Goal: Task Accomplishment & Management: Use online tool/utility

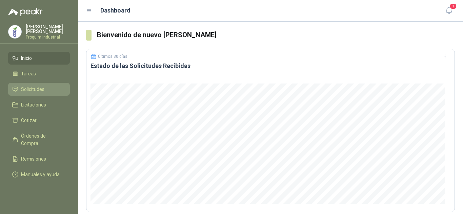
click at [38, 86] on span "Solicitudes" at bounding box center [32, 89] width 23 height 7
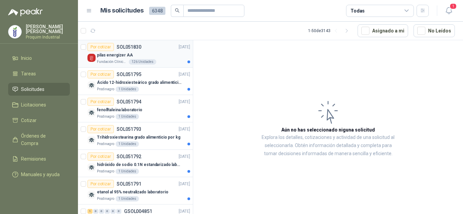
click at [136, 57] on div "pilas energizer AA" at bounding box center [143, 55] width 93 height 8
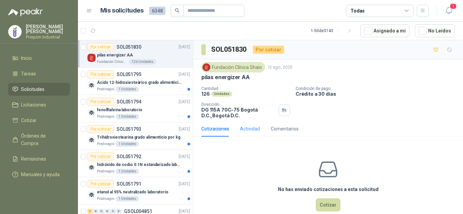
scroll to position [12, 0]
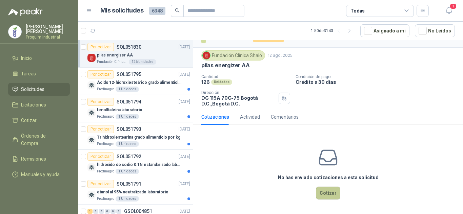
click at [323, 190] on button "Cotizar" at bounding box center [328, 193] width 24 height 13
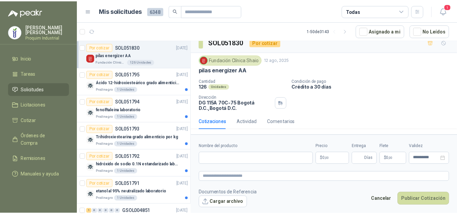
scroll to position [7, 0]
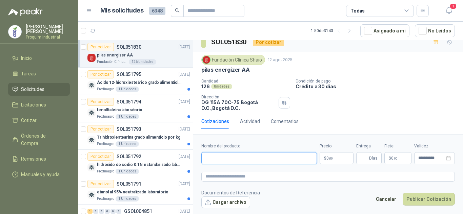
click at [253, 153] on input "Nombre del producto" at bounding box center [259, 158] width 116 height 12
paste input "**********"
type input "**********"
click at [334, 158] on p "$ 0 ,00" at bounding box center [336, 158] width 34 height 12
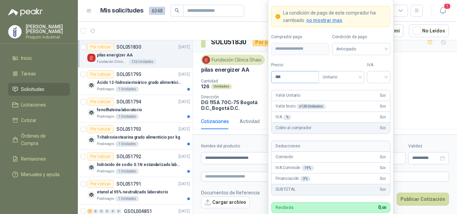
click at [309, 80] on input "***" at bounding box center [295, 77] width 47 height 12
type input "********"
click at [373, 75] on input "search" at bounding box center [378, 76] width 15 height 10
click at [378, 86] on div "19%" at bounding box center [379, 91] width 21 height 11
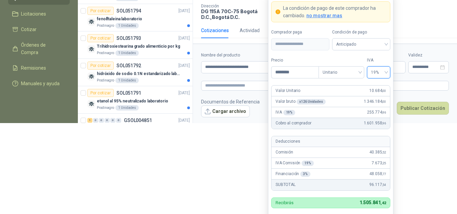
scroll to position [101, 0]
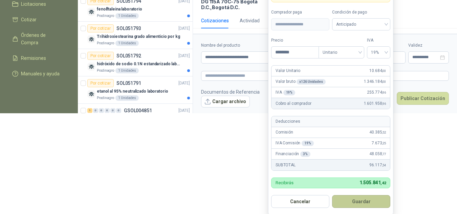
click at [350, 199] on button "Guardar" at bounding box center [361, 201] width 58 height 13
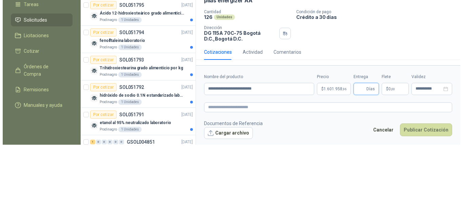
scroll to position [0, 0]
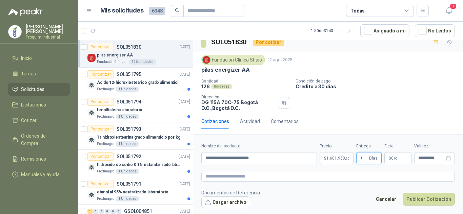
type input "*"
click at [390, 158] on span "$" at bounding box center [390, 158] width 2 height 4
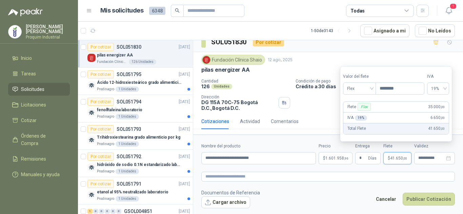
type input "********"
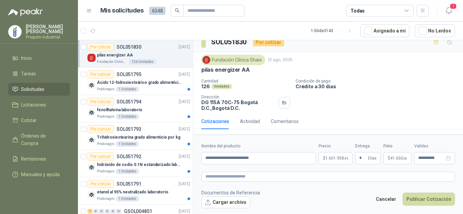
click at [370, 186] on form "**********" at bounding box center [328, 176] width 270 height 82
click at [436, 199] on button "Publicar Cotización" at bounding box center [428, 199] width 52 height 13
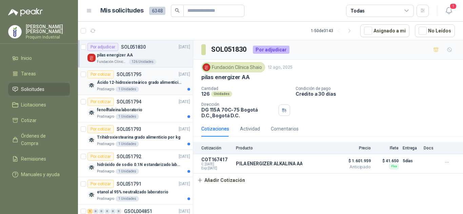
click at [163, 85] on p "Ácido 12-hidroxiesteárico grado alimenticio por kg" at bounding box center [139, 83] width 84 height 6
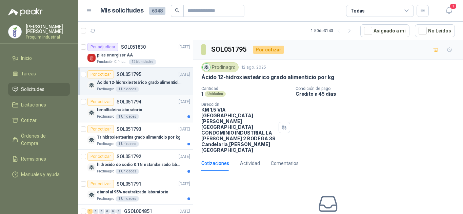
click at [163, 109] on div "fenolftaleina laboratorio" at bounding box center [143, 110] width 93 height 8
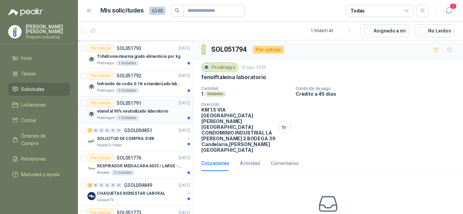
scroll to position [102, 0]
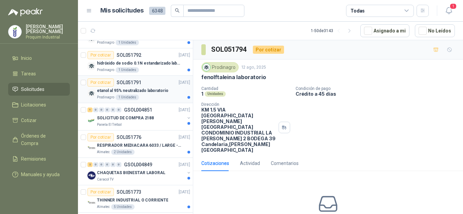
click at [151, 125] on div "Panela El Trébol" at bounding box center [141, 124] width 88 height 5
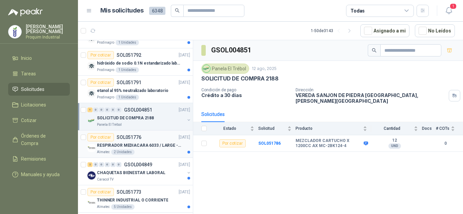
click at [153, 148] on p "RESPIRADOR MEDIACARA 6033 / LARGE - TALLA GRANDE" at bounding box center [139, 146] width 84 height 6
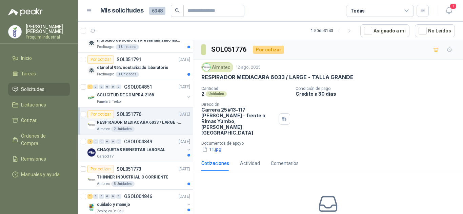
scroll to position [135, 0]
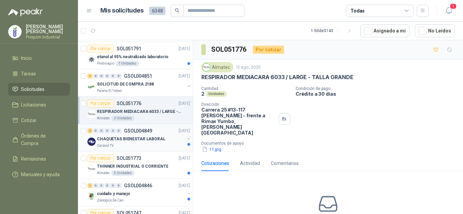
click at [138, 148] on div "Caracol TV" at bounding box center [141, 145] width 88 height 5
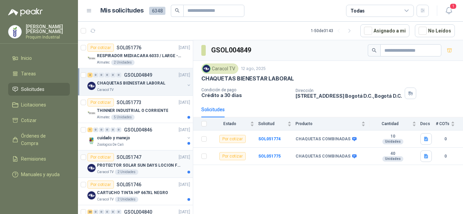
scroll to position [203, 0]
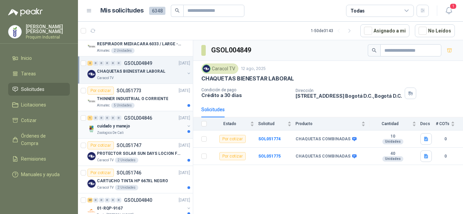
click at [136, 131] on div "Zoologico De Cali" at bounding box center [141, 132] width 88 height 5
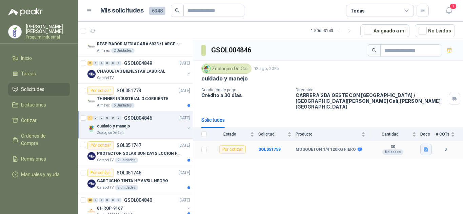
click at [429, 147] on icon "button" at bounding box center [426, 150] width 6 height 6
click at [401, 129] on button "mosqueton 120 -14.jpeg" at bounding box center [399, 129] width 57 height 7
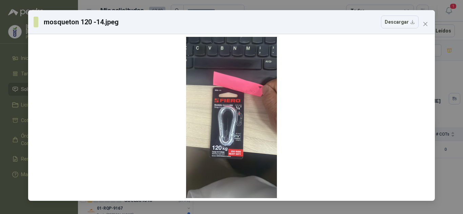
click at [421, 28] on button "Close" at bounding box center [425, 24] width 11 height 11
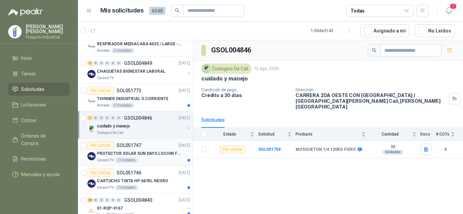
click at [138, 150] on div "PROTECTOR SOLAR SUN DAYS LOCION FPS 50 CAJA X 24 UN" at bounding box center [143, 154] width 93 height 8
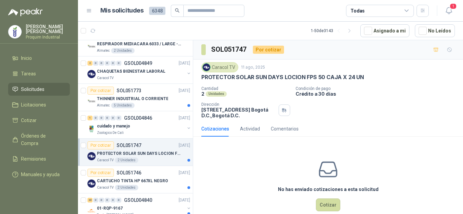
scroll to position [271, 0]
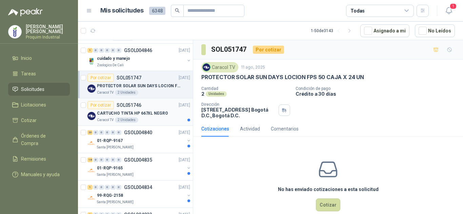
click at [161, 119] on div "Caracol TV 2 Unidades" at bounding box center [143, 120] width 93 height 5
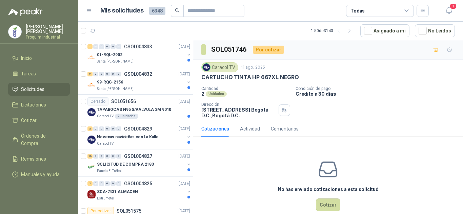
scroll to position [440, 0]
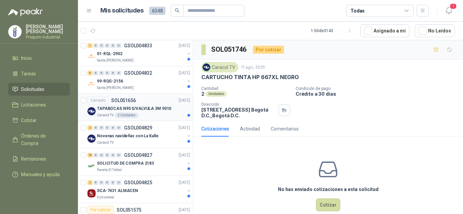
click at [158, 114] on div "Caracol TV 2 Unidades" at bounding box center [143, 115] width 93 height 5
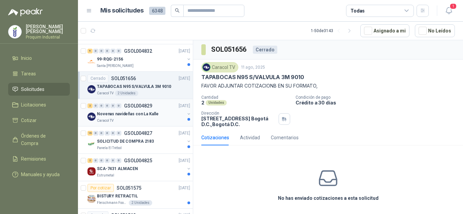
scroll to position [474, 0]
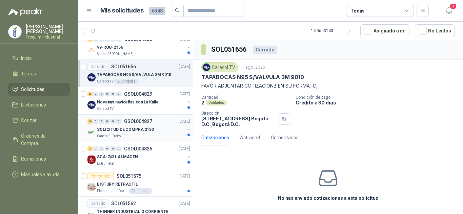
click at [152, 136] on div "Panela El Trébol" at bounding box center [141, 136] width 88 height 5
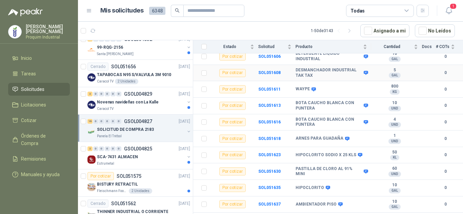
scroll to position [177, 0]
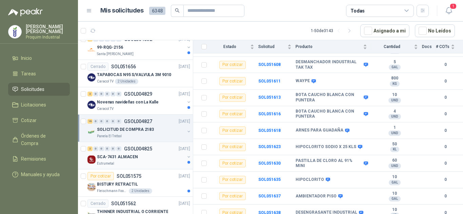
click at [144, 151] on p "GSOL004825" at bounding box center [138, 149] width 28 height 5
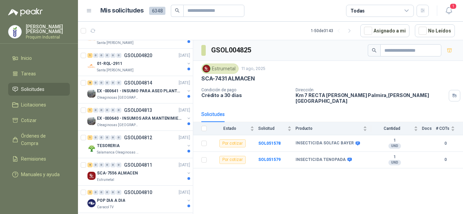
scroll to position [711, 0]
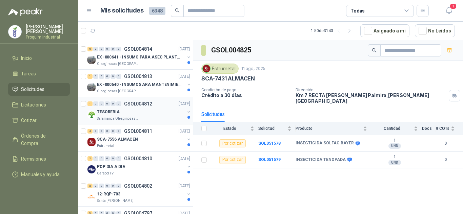
click at [145, 112] on div "TESORERIA" at bounding box center [141, 112] width 88 height 8
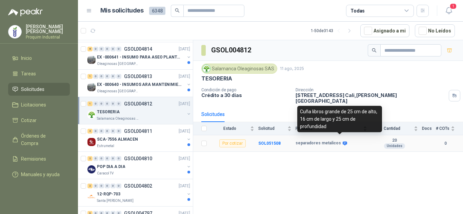
click at [342, 142] on icon at bounding box center [344, 144] width 4 height 4
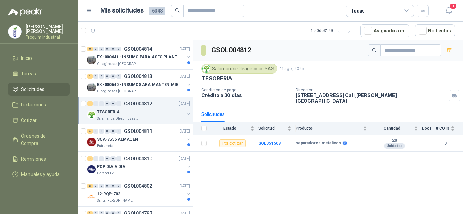
click at [286, 169] on div "GSOL004812 Salamanca Oleaginosas SAS 11 ago, 2025 TESORERIA Condición de pago C…" at bounding box center [328, 128] width 270 height 176
click at [139, 141] on div "SCA-7556 ALMACEN" at bounding box center [141, 139] width 88 height 8
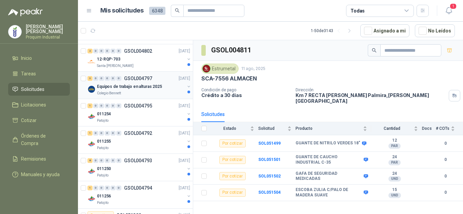
scroll to position [847, 0]
click at [151, 122] on div "Patojito" at bounding box center [141, 120] width 88 height 5
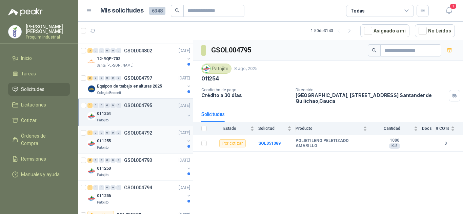
click at [144, 143] on div "011255" at bounding box center [141, 141] width 88 height 8
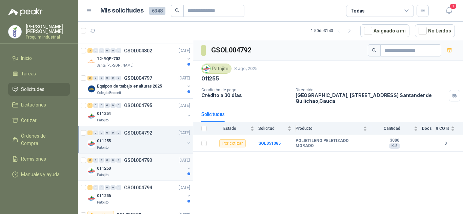
scroll to position [881, 0]
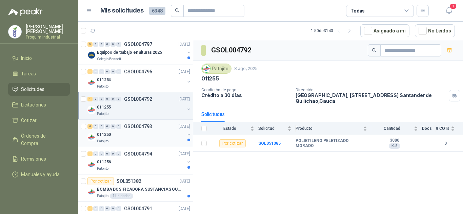
click at [143, 141] on div "Patojito" at bounding box center [141, 141] width 88 height 5
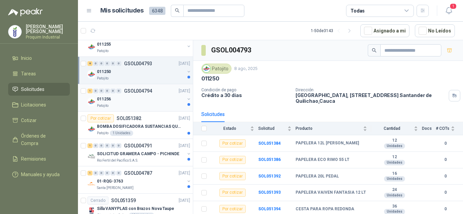
scroll to position [948, 0]
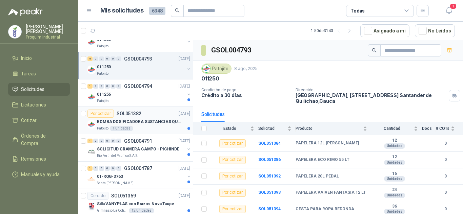
click at [160, 129] on div "Patojito 1 Unidades" at bounding box center [143, 128] width 93 height 5
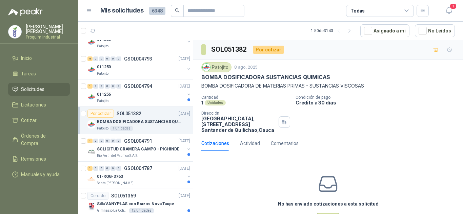
click at [397, 101] on p "Crédito a 30 días" at bounding box center [377, 103] width 165 height 6
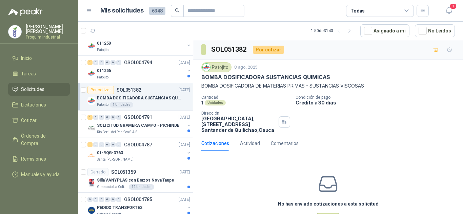
scroll to position [982, 0]
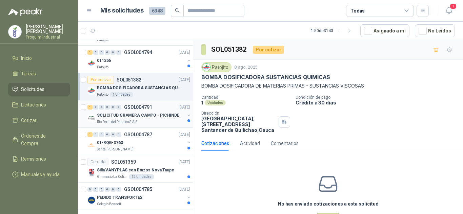
click at [149, 120] on div "Rio Fertil del Pacífico S.A.S." at bounding box center [141, 122] width 88 height 5
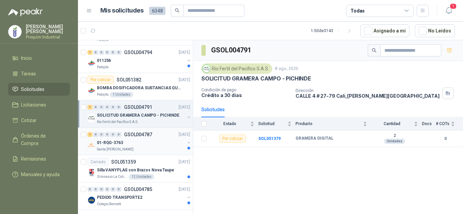
scroll to position [1016, 0]
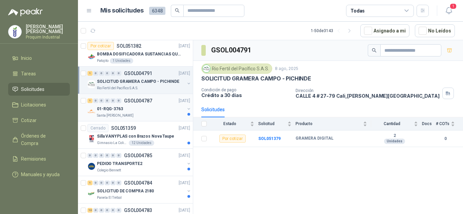
click at [131, 112] on div "01-RQG-3763" at bounding box center [141, 109] width 88 height 8
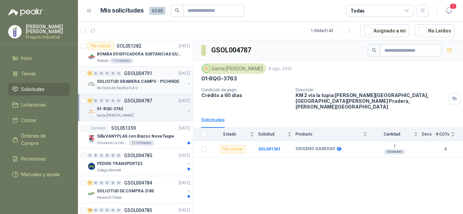
click at [134, 85] on div "SOLICITUD GRAMERA CAMPO - PICHINDE" at bounding box center [141, 82] width 88 height 8
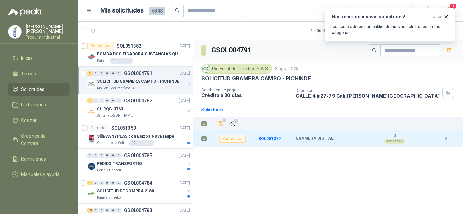
click at [347, 165] on div "GSOL004791 Rio Fertil del Pacífico S.A.S. 8 ago, 2025 SOLICITUD GRAMERA CAMPO -…" at bounding box center [328, 128] width 270 height 176
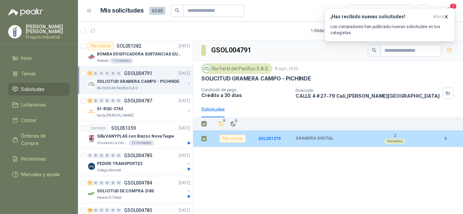
click at [236, 140] on div "Por cotizar" at bounding box center [232, 139] width 26 height 8
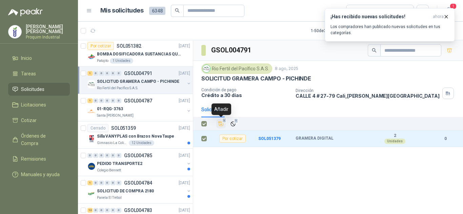
click at [223, 128] on button "1" at bounding box center [220, 123] width 9 height 9
click at [269, 172] on div "GSOL004791 Rio Fertil del Pacífico S.A.S. 8 ago, 2025 SOLICITUD GRAMERA CAMPO -…" at bounding box center [328, 128] width 270 height 176
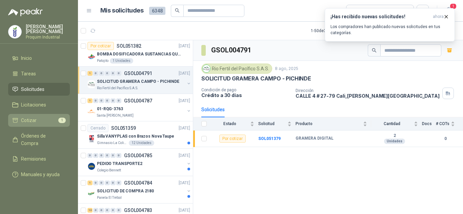
click at [50, 124] on li "Cotizar 1" at bounding box center [39, 120] width 54 height 7
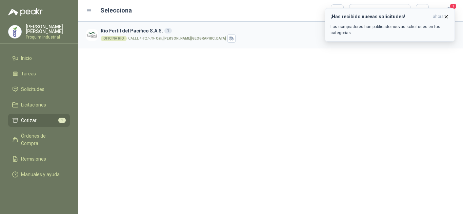
click at [444, 15] on icon "button" at bounding box center [446, 17] width 6 height 6
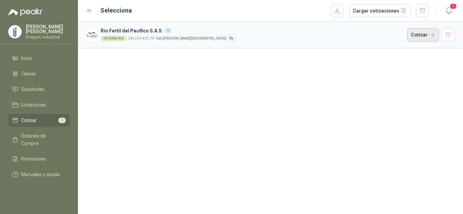
click at [437, 35] on button "Cotizar" at bounding box center [423, 35] width 32 height 14
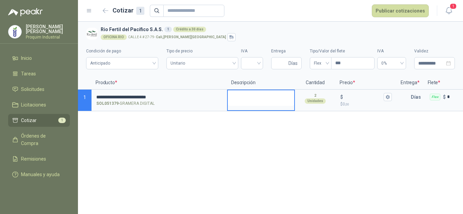
click at [271, 101] on textarea at bounding box center [261, 98] width 66 height 16
click at [345, 98] on input "$ $ 0 ,00" at bounding box center [363, 97] width 38 height 5
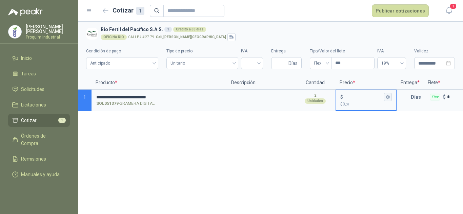
click at [388, 97] on icon "button" at bounding box center [387, 97] width 4 height 4
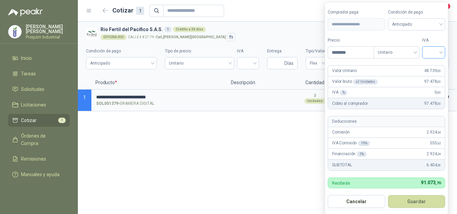
type input "********"
click at [432, 50] on input "search" at bounding box center [433, 52] width 15 height 10
click at [432, 62] on div "19%" at bounding box center [435, 66] width 21 height 11
click at [431, 200] on button "Guardar" at bounding box center [418, 201] width 58 height 13
type input "******"
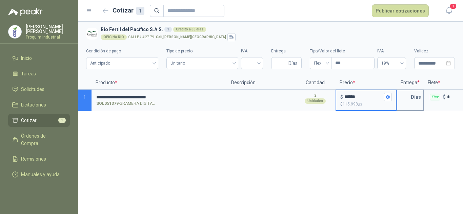
click at [412, 99] on p "Días" at bounding box center [417, 97] width 13 height 14
click at [407, 99] on input "text" at bounding box center [404, 97] width 14 height 14
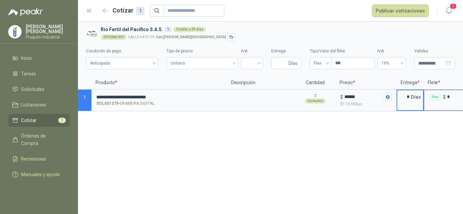
type input "*"
click at [450, 101] on div "Flex $ *" at bounding box center [457, 97] width 66 height 14
click at [450, 100] on input "*" at bounding box center [462, 97] width 30 height 5
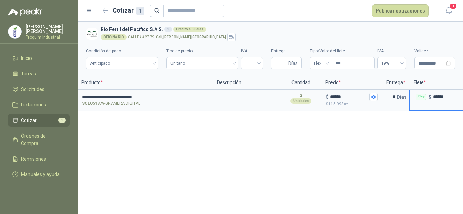
type input "******"
drag, startPoint x: 411, startPoint y: 165, endPoint x: 390, endPoint y: 125, distance: 45.2
click at [409, 162] on div "**********" at bounding box center [270, 118] width 385 height 193
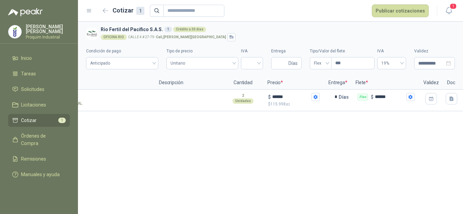
scroll to position [0, 77]
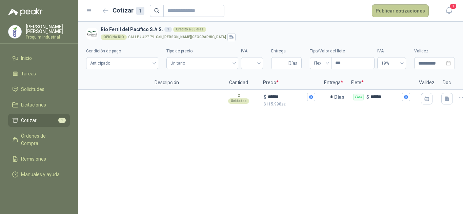
click at [413, 12] on button "Publicar cotizaciones" at bounding box center [400, 10] width 57 height 13
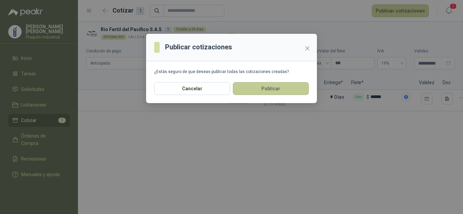
click at [266, 85] on button "Publicar" at bounding box center [271, 88] width 76 height 13
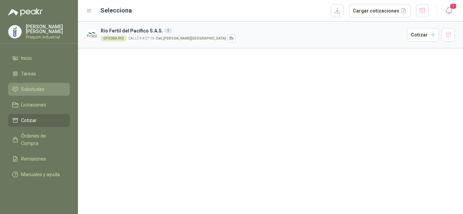
click at [48, 85] on link "Solicitudes" at bounding box center [39, 89] width 62 height 13
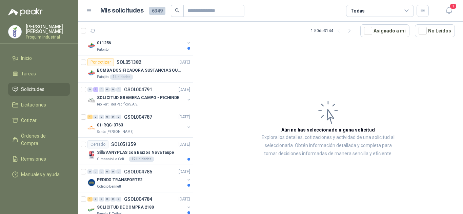
scroll to position [1016, 0]
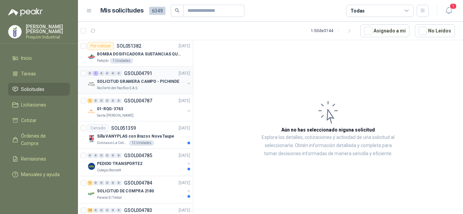
click at [142, 81] on p "SOLICITUD GRAMERA CAMPO - PICHINDE" at bounding box center [138, 82] width 82 height 6
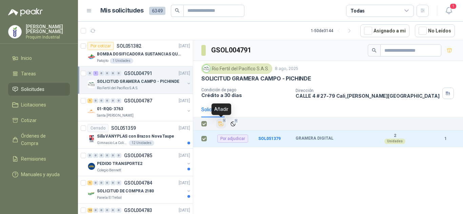
click at [223, 122] on span "1" at bounding box center [224, 120] width 5 height 5
click at [219, 125] on icon "Añadir" at bounding box center [221, 124] width 6 height 6
click at [207, 124] on th at bounding box center [202, 124] width 18 height 13
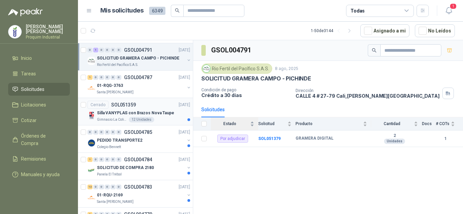
scroll to position [1050, 0]
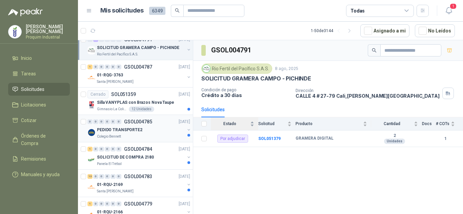
click at [141, 135] on div "Colegio Bennett" at bounding box center [141, 136] width 88 height 5
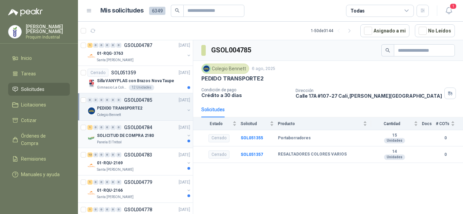
scroll to position [1084, 0]
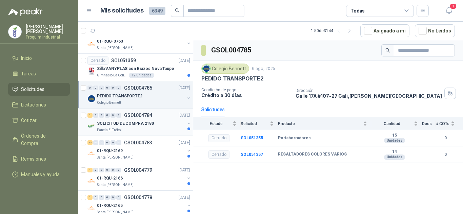
click at [148, 123] on p "SOLICITUD DE COMPRA 2180" at bounding box center [125, 124] width 57 height 6
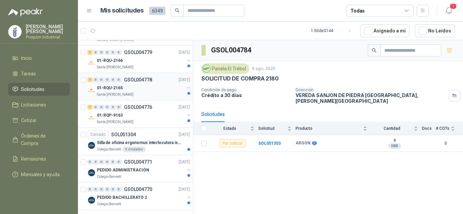
scroll to position [1210, 0]
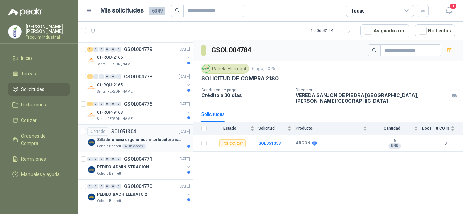
click at [153, 128] on div "Cerrado SOL051304 [DATE]" at bounding box center [138, 132] width 103 height 8
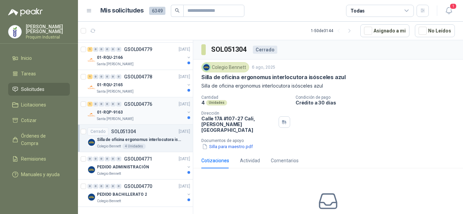
click at [149, 109] on div "01-RQP-9163" at bounding box center [141, 112] width 88 height 8
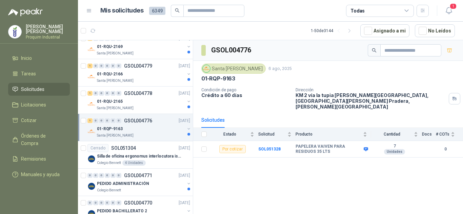
scroll to position [1176, 0]
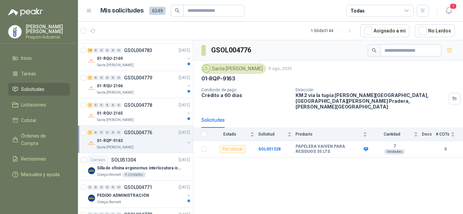
click at [149, 109] on div "1 0 0 0 0 0 GSOL004778 [DATE]" at bounding box center [139, 105] width 104 height 8
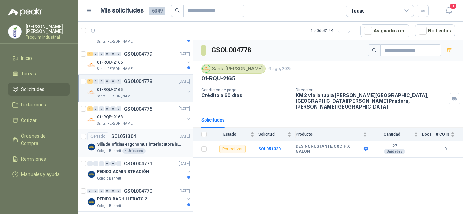
scroll to position [1210, 0]
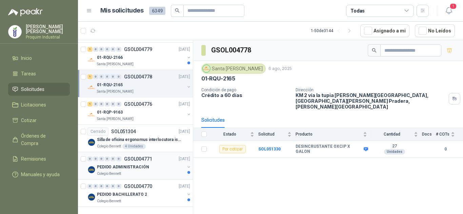
click at [146, 157] on p "GSOL004771" at bounding box center [138, 159] width 28 height 5
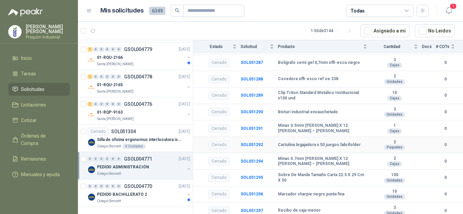
scroll to position [203, 0]
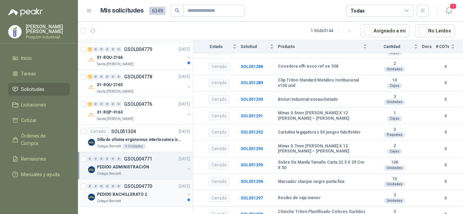
click at [163, 183] on div "0 0 0 0 0 0 GSOL004770 [DATE]" at bounding box center [139, 187] width 104 height 8
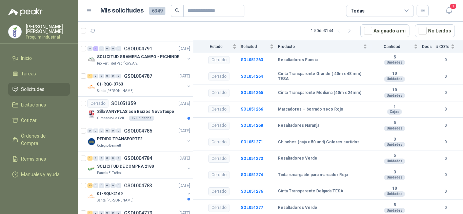
scroll to position [1210, 0]
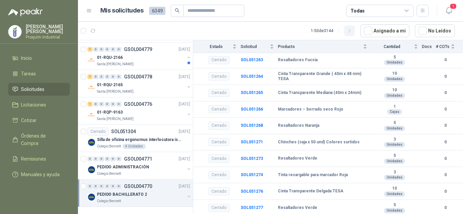
click at [351, 30] on icon "button" at bounding box center [350, 31] width 6 height 6
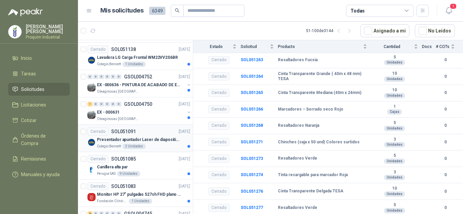
scroll to position [160, 0]
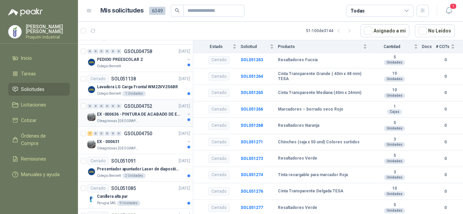
click at [150, 112] on p "EX -000636 - PINTURA DE ACABADO DE EQUIPOS, ESTRUC" at bounding box center [139, 114] width 84 height 6
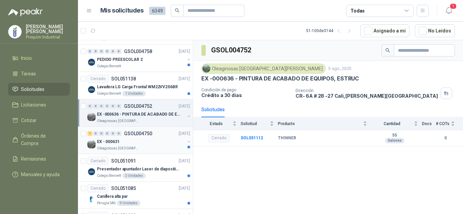
click at [146, 134] on p "GSOL004750" at bounding box center [138, 133] width 28 height 5
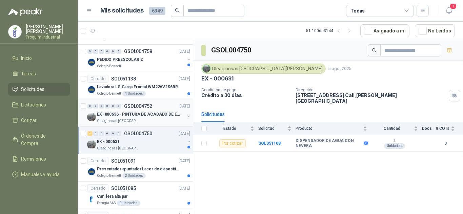
click at [153, 117] on p "EX -000636 - PINTURA DE ACABADO DE EQUIPOS, ESTRUC" at bounding box center [139, 114] width 84 height 6
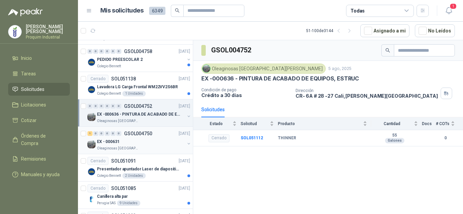
click at [154, 131] on div "1 0 0 0 0 0 GSOL004750 [DATE]" at bounding box center [139, 134] width 104 height 8
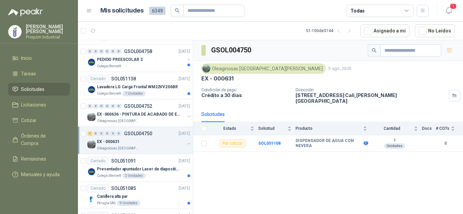
scroll to position [194, 0]
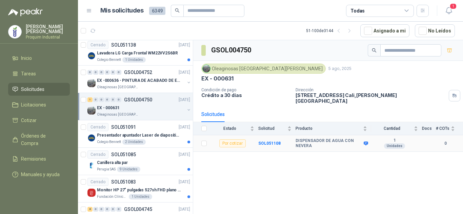
click at [230, 140] on div "Por cotizar" at bounding box center [232, 144] width 26 height 8
click at [411, 138] on b "1" at bounding box center [394, 140] width 47 height 5
click at [445, 48] on button "button" at bounding box center [449, 50] width 11 height 11
click at [37, 121] on li "Cotizar 1" at bounding box center [39, 120] width 54 height 7
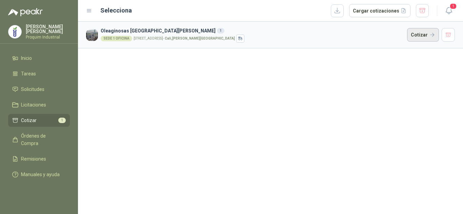
click at [420, 35] on button "Cotizar" at bounding box center [423, 35] width 32 height 14
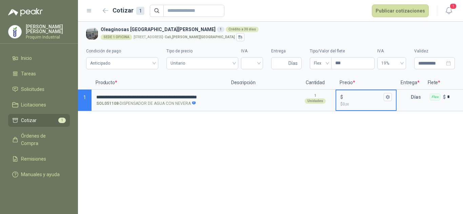
click at [359, 98] on input "$ $ 0 ,00" at bounding box center [363, 97] width 38 height 5
click at [386, 96] on icon "button" at bounding box center [387, 97] width 4 height 4
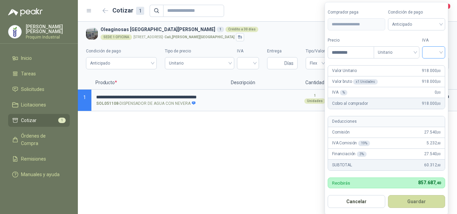
type input "*********"
click at [433, 54] on input "search" at bounding box center [433, 52] width 15 height 10
click at [437, 63] on div "19%" at bounding box center [435, 66] width 13 height 7
click at [421, 200] on button "Guardar" at bounding box center [418, 201] width 58 height 13
type input "*******"
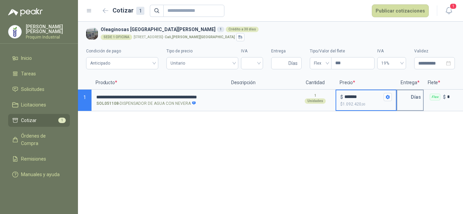
click at [421, 103] on p "Días" at bounding box center [417, 97] width 13 height 14
click at [414, 102] on p "Días" at bounding box center [417, 97] width 13 height 14
click at [409, 97] on input "text" at bounding box center [404, 97] width 14 height 14
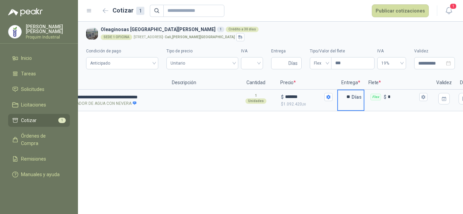
scroll to position [0, 63]
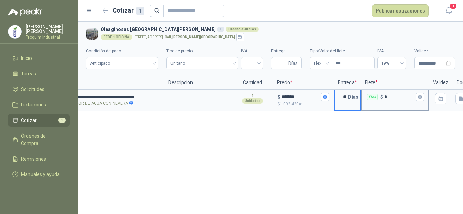
type input "**"
click at [390, 99] on input "*" at bounding box center [399, 97] width 30 height 5
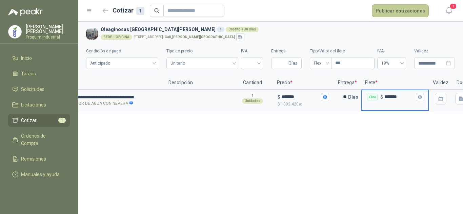
type input "*******"
click at [411, 14] on button "Publicar cotizaciones" at bounding box center [400, 10] width 57 height 13
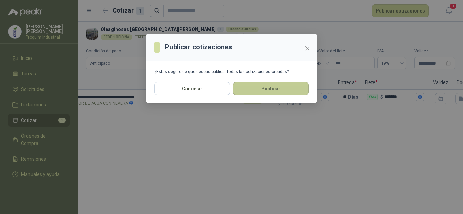
click at [287, 87] on button "Publicar" at bounding box center [271, 88] width 76 height 13
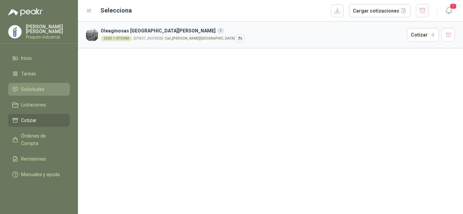
click at [39, 89] on span "Solicitudes" at bounding box center [32, 89] width 23 height 7
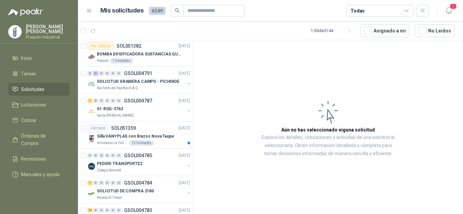
scroll to position [1210, 0]
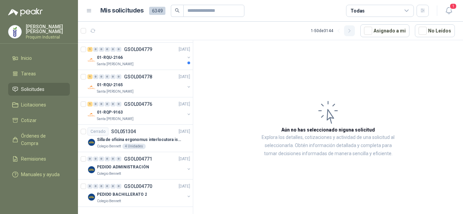
click at [352, 34] on icon "button" at bounding box center [350, 31] width 6 height 6
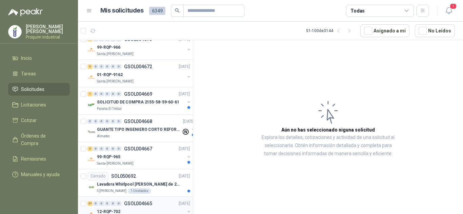
scroll to position [1075, 0]
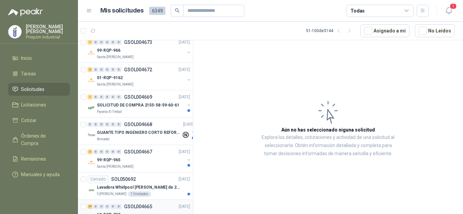
click at [159, 134] on p "GUANTE TIPO INGENIERO CORTO REFORZADO" at bounding box center [139, 133] width 84 height 6
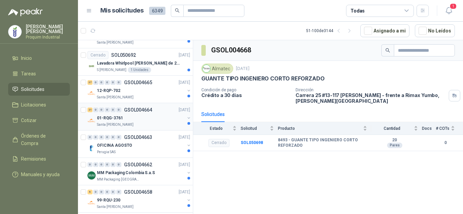
scroll to position [1210, 0]
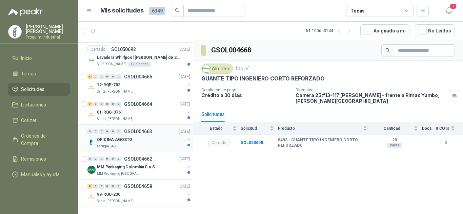
click at [156, 144] on div "Perugia SAS" at bounding box center [141, 146] width 88 height 5
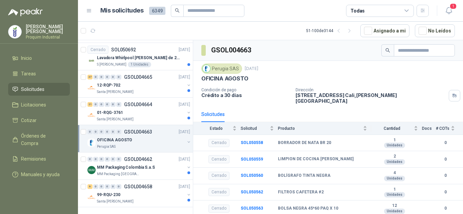
scroll to position [1210, 0]
click at [146, 165] on p "MM Packaging Colombia S.a.S" at bounding box center [126, 167] width 58 height 6
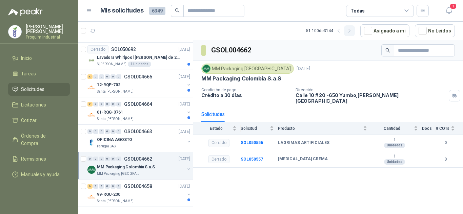
click at [351, 32] on icon "button" at bounding box center [350, 31] width 6 height 6
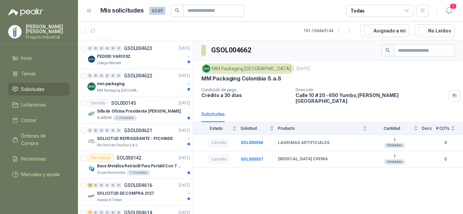
scroll to position [595, 0]
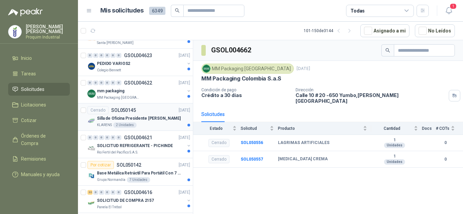
click at [154, 117] on div "Silla de Oficina Presidente [PERSON_NAME]" at bounding box center [143, 118] width 93 height 8
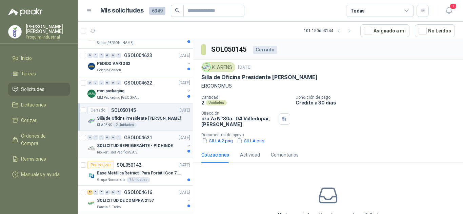
click at [157, 145] on p "SOLICITUD REFRIGERANTE - PICHINDE" at bounding box center [135, 146] width 76 height 6
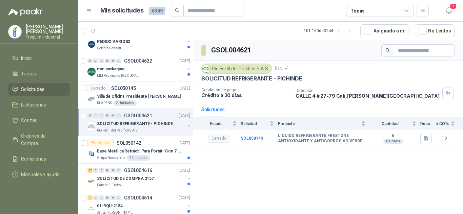
scroll to position [629, 0]
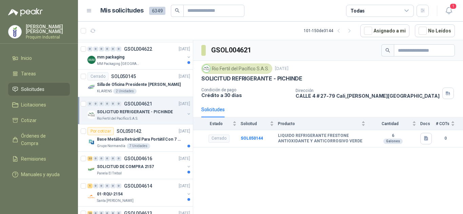
click at [153, 147] on div "Grupo Normandía 7 Unidades" at bounding box center [143, 146] width 93 height 5
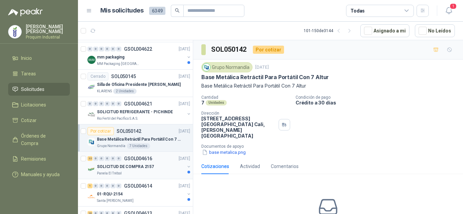
click at [153, 156] on div "22 0 0 0 0 0 GSOL004616 [DATE]" at bounding box center [139, 159] width 104 height 8
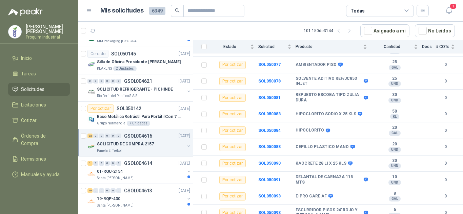
scroll to position [663, 0]
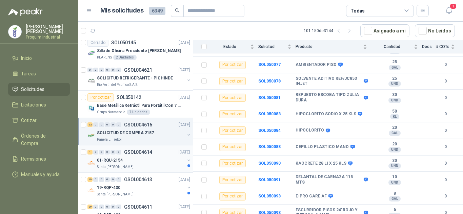
click at [147, 160] on div "01-RQU-2154" at bounding box center [141, 160] width 88 height 8
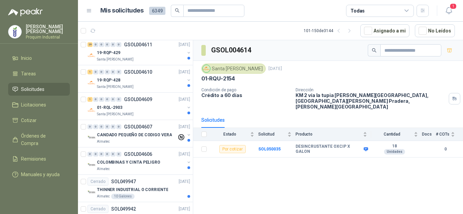
scroll to position [866, 0]
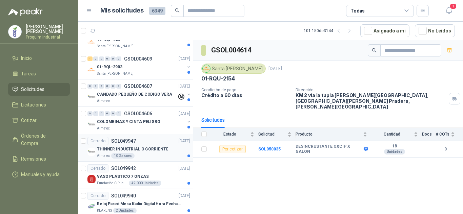
click at [160, 140] on div "Cerrado SOL049947 [DATE]" at bounding box center [138, 141] width 103 height 8
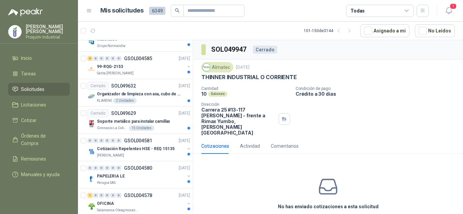
scroll to position [1205, 0]
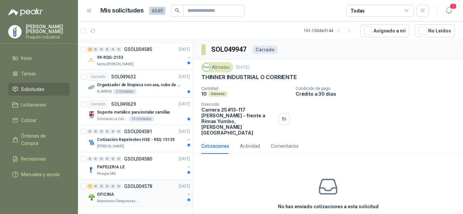
click at [139, 190] on div "1 0 0 0 0 0 GSOL004578 [DATE]" at bounding box center [139, 187] width 104 height 8
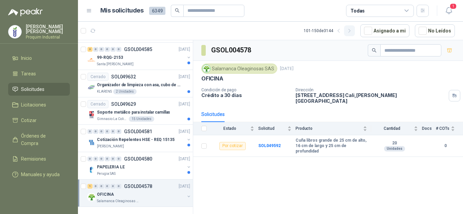
click at [349, 31] on button "button" at bounding box center [349, 30] width 11 height 11
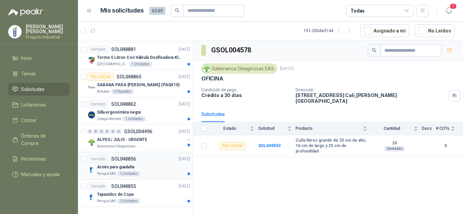
scroll to position [1210, 0]
click at [151, 163] on div "Arnés para guadaña" at bounding box center [143, 167] width 93 height 8
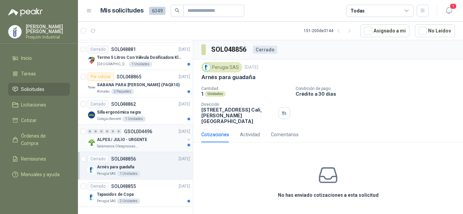
click at [153, 128] on div "0 0 0 0 0 0 GSOL004496 [DATE]" at bounding box center [139, 132] width 104 height 8
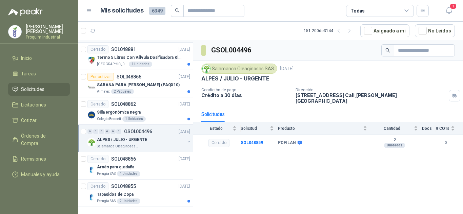
scroll to position [1210, 0]
click at [355, 28] on button "button" at bounding box center [349, 30] width 11 height 11
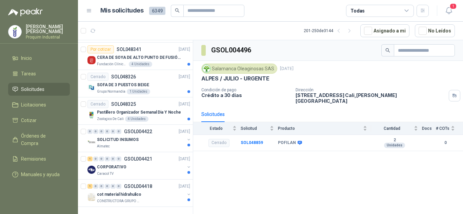
click at [408, 161] on div "GSOL004496 Salamanca Oleaginosas SAS [DATE] ALPES / [PERSON_NAME] - URGENTE Con…" at bounding box center [328, 128] width 270 height 176
click at [348, 33] on button "button" at bounding box center [349, 30] width 11 height 11
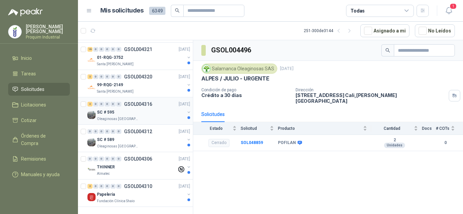
click at [144, 108] on div "SC # 595" at bounding box center [141, 112] width 88 height 8
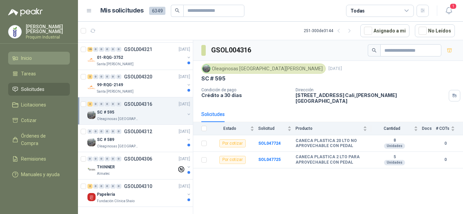
click at [59, 54] on link "Inicio" at bounding box center [39, 58] width 62 height 13
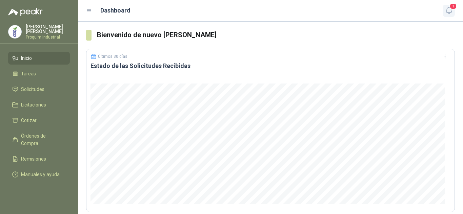
click at [446, 13] on icon "button" at bounding box center [448, 10] width 8 height 8
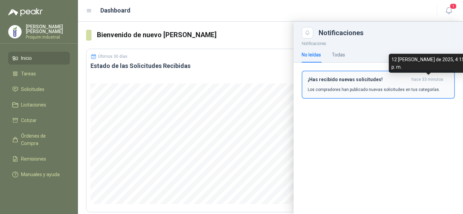
click at [443, 82] on span "hace 33 minutos" at bounding box center [427, 80] width 32 height 6
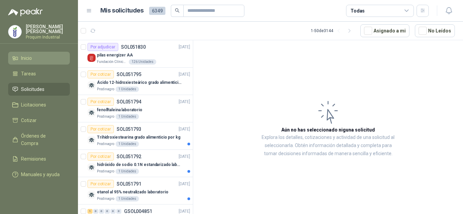
click at [42, 59] on li "Inicio" at bounding box center [39, 58] width 54 height 7
